Goal: Task Accomplishment & Management: Manage account settings

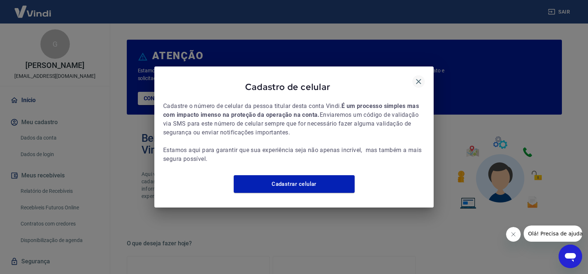
click at [418, 77] on icon "button" at bounding box center [418, 81] width 9 height 9
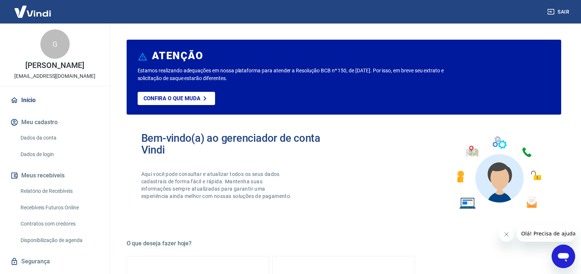
click at [511, 234] on button "Fechar mensagem da empresa" at bounding box center [506, 234] width 15 height 15
click at [321, 178] on div "Bem-vindo(a) ao gerenciador de conta Vindi Aqui você pode consultar e atualizar…" at bounding box center [242, 172] width 203 height 81
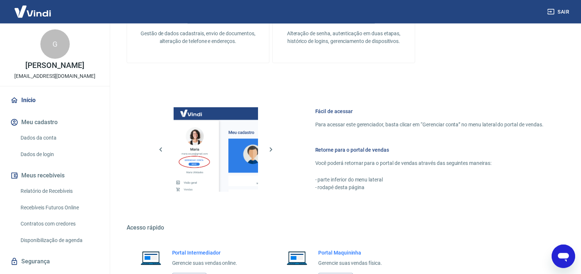
scroll to position [375, 0]
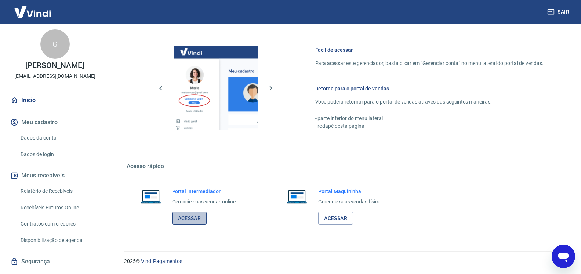
click at [192, 216] on link "Acessar" at bounding box center [189, 219] width 35 height 14
